Goal: Task Accomplishment & Management: Use online tool/utility

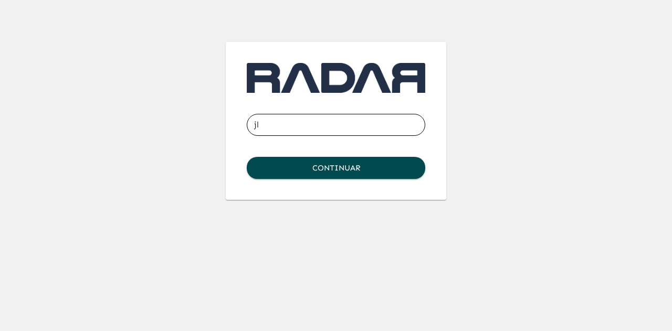
type input "[EMAIL_ADDRESS][DOMAIN_NAME]"
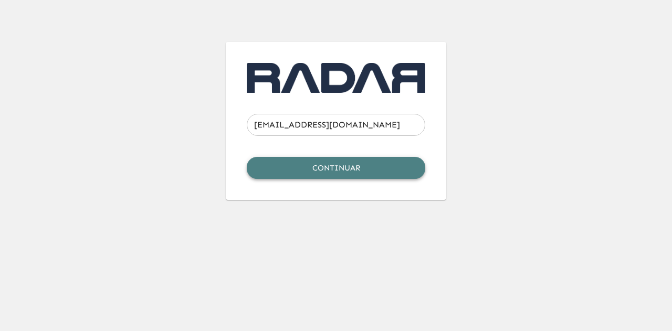
click at [341, 169] on button "Continuar" at bounding box center [336, 168] width 178 height 22
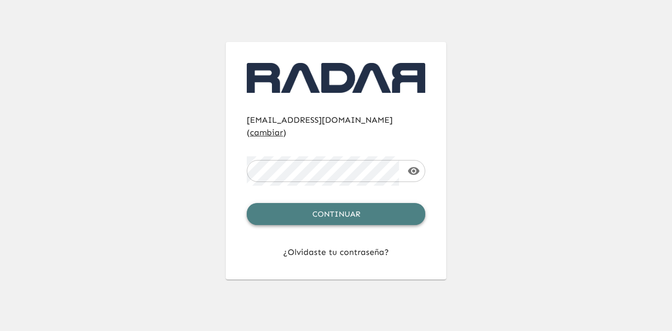
click at [344, 208] on button "Continuar" at bounding box center [336, 214] width 178 height 22
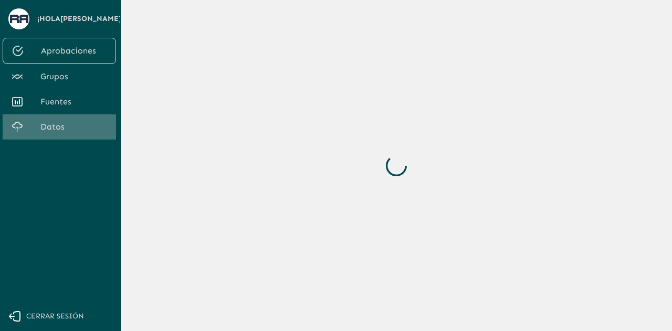
click at [60, 125] on span "Datos" at bounding box center [73, 127] width 67 height 13
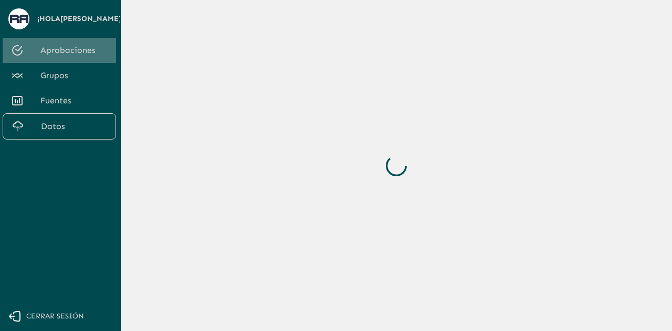
click at [70, 55] on span "Aprobaciones" at bounding box center [73, 50] width 67 height 13
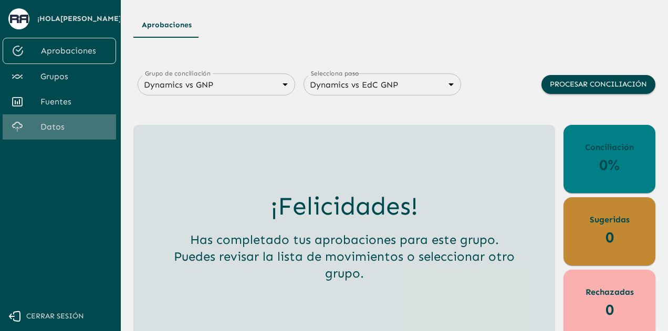
click at [61, 121] on span "Datos" at bounding box center [73, 127] width 67 height 13
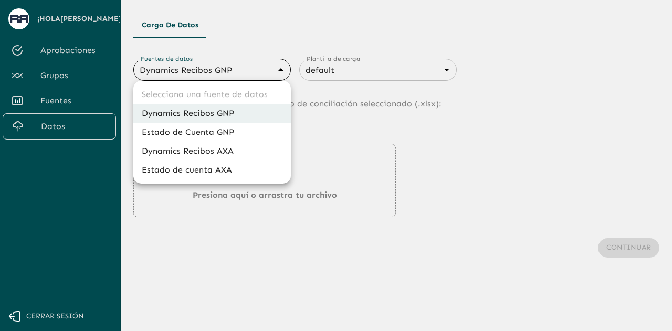
click at [182, 72] on body "Se están procesando los movimientos. Algunas acciones permanecerán deshabilitad…" at bounding box center [336, 165] width 672 height 331
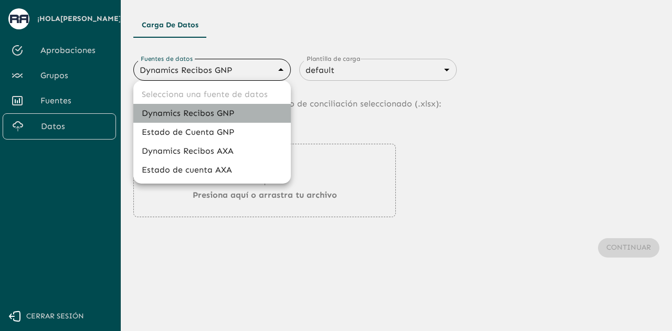
click at [195, 112] on li "Dynamics Recibos GNP" at bounding box center [211, 113] width 157 height 19
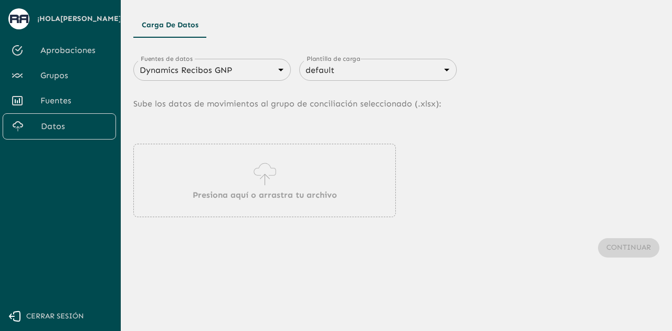
click at [280, 164] on div "Presiona aquí o arrastra tu archivo" at bounding box center [264, 180] width 262 height 73
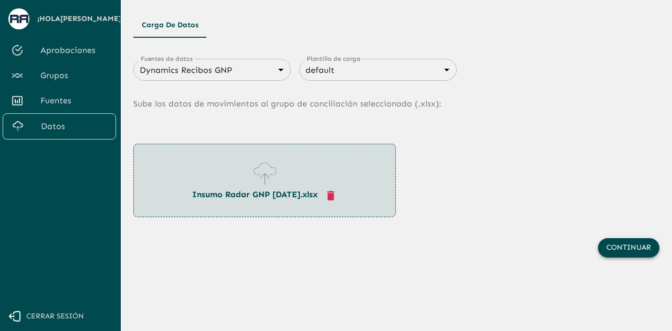
click at [629, 248] on button "Continuar" at bounding box center [628, 247] width 61 height 19
